Goal: Task Accomplishment & Management: Use online tool/utility

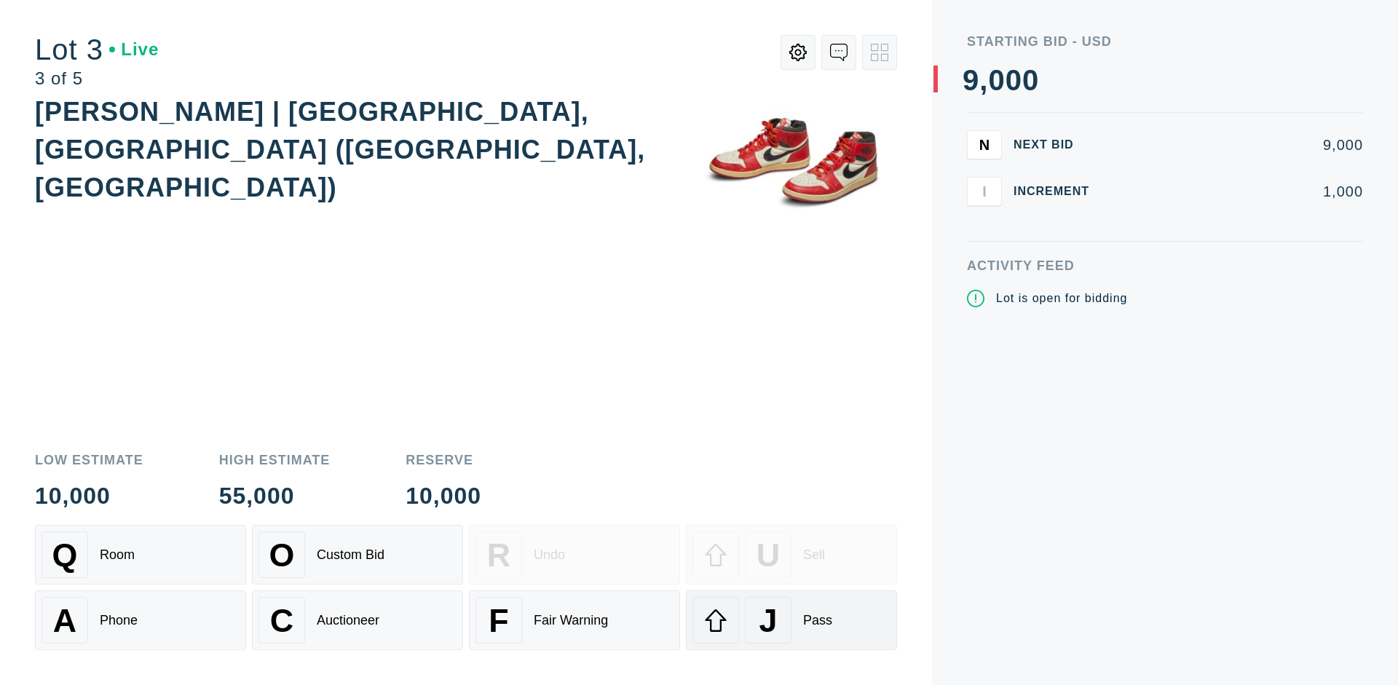
click at [791, 620] on div "J Pass" at bounding box center [791, 620] width 198 height 47
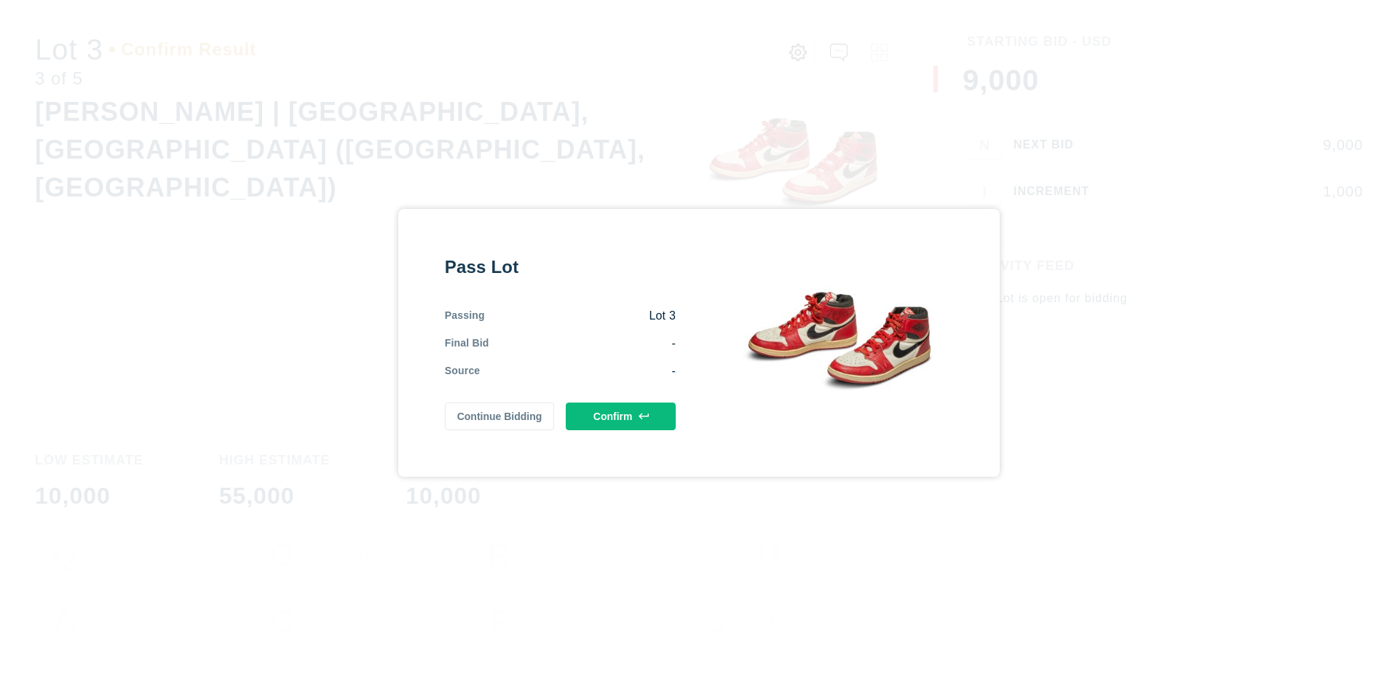
click at [621, 416] on button "Confirm" at bounding box center [621, 417] width 110 height 28
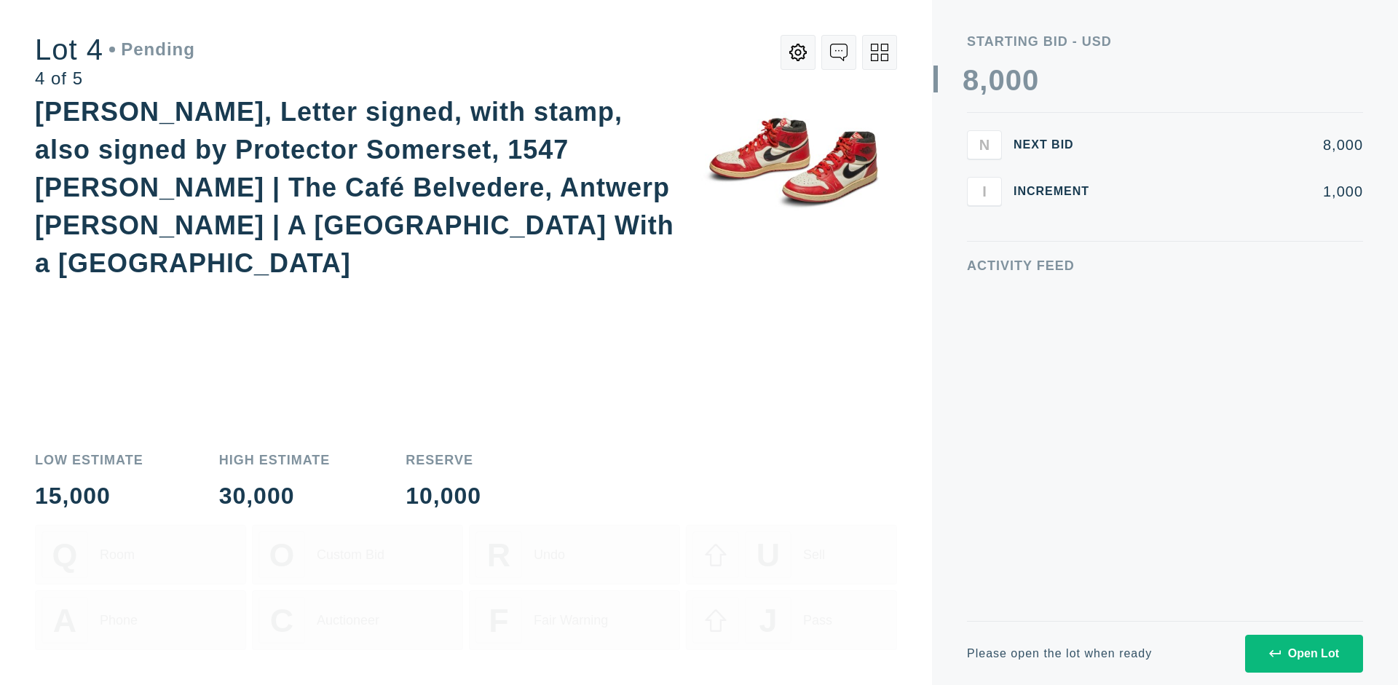
click at [880, 52] on icon at bounding box center [879, 52] width 17 height 17
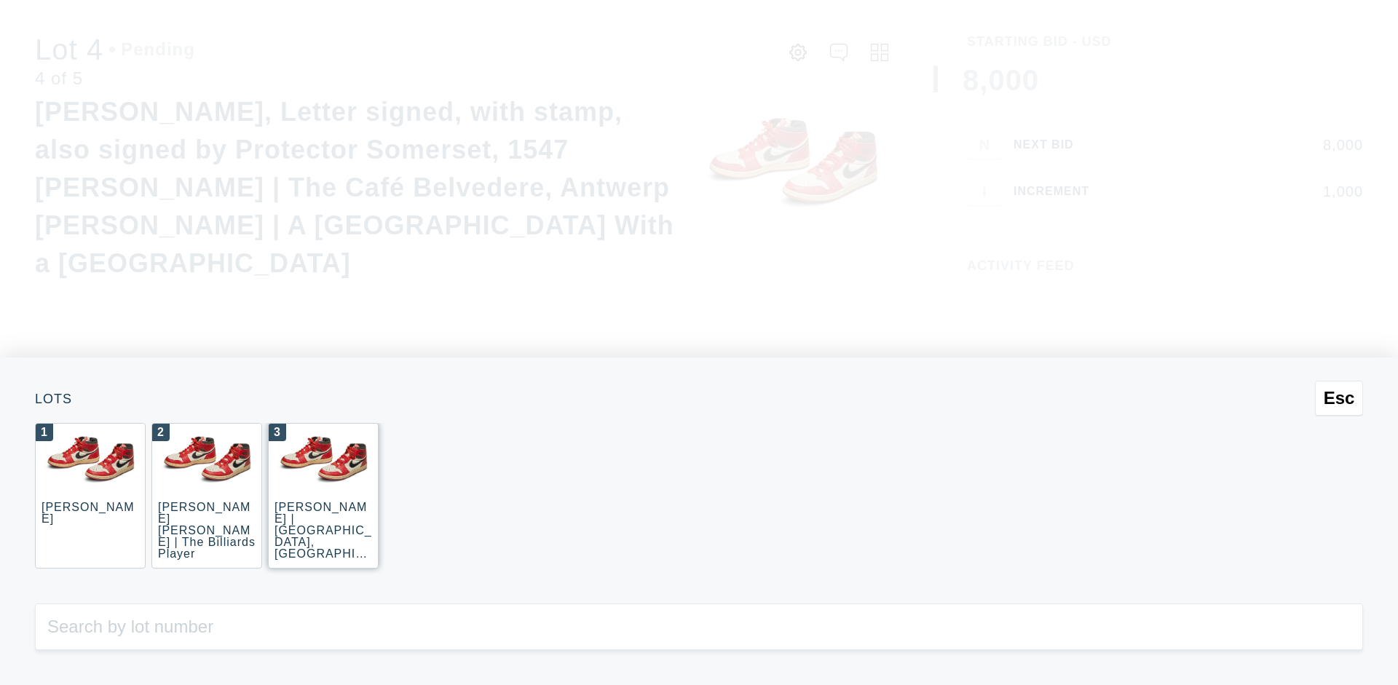
click at [323, 496] on div "3 [PERSON_NAME] | [GEOGRAPHIC_DATA], [GEOGRAPHIC_DATA] ([GEOGRAPHIC_DATA], [GEO…" at bounding box center [323, 496] width 111 height 146
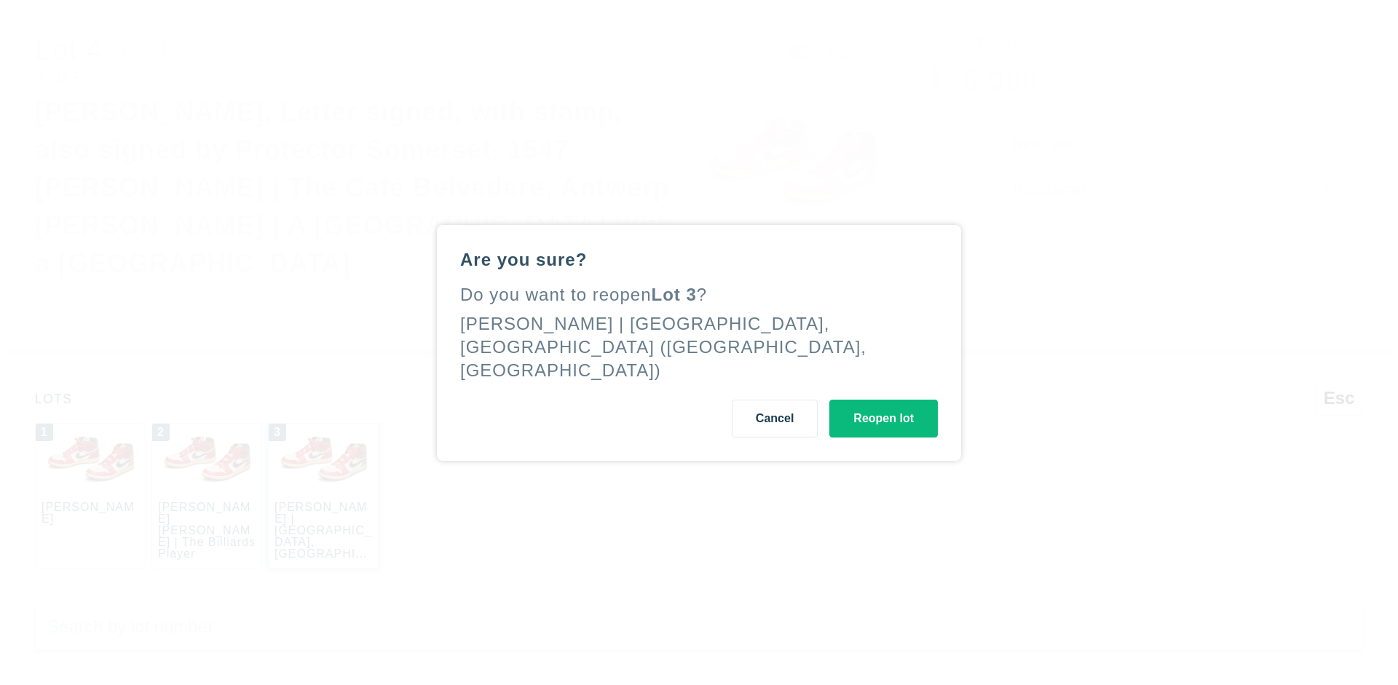
click at [883, 406] on button "Reopen lot" at bounding box center [883, 419] width 108 height 38
